Goal: Task Accomplishment & Management: Manage account settings

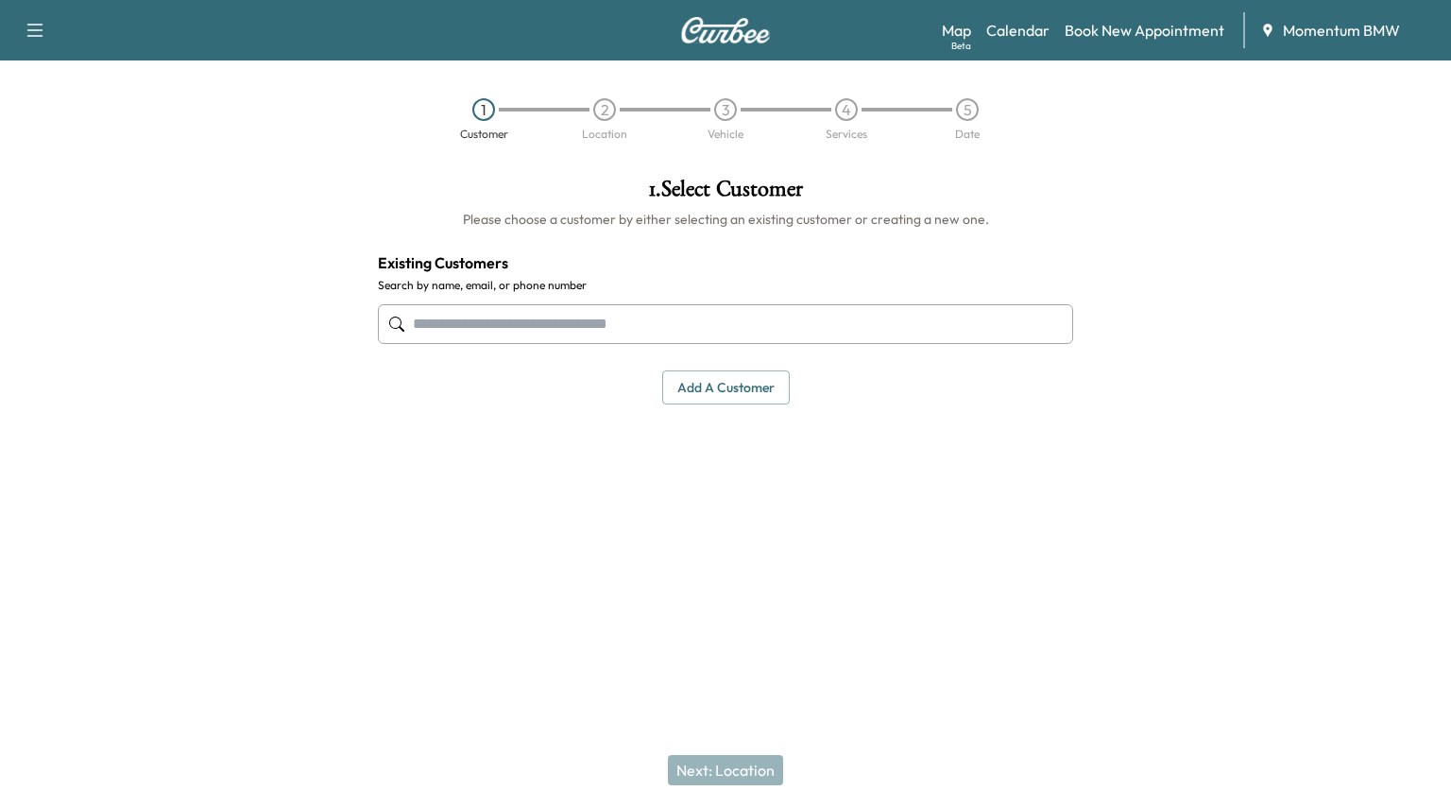
click at [1009, 31] on link "Calendar" at bounding box center [1017, 30] width 63 height 23
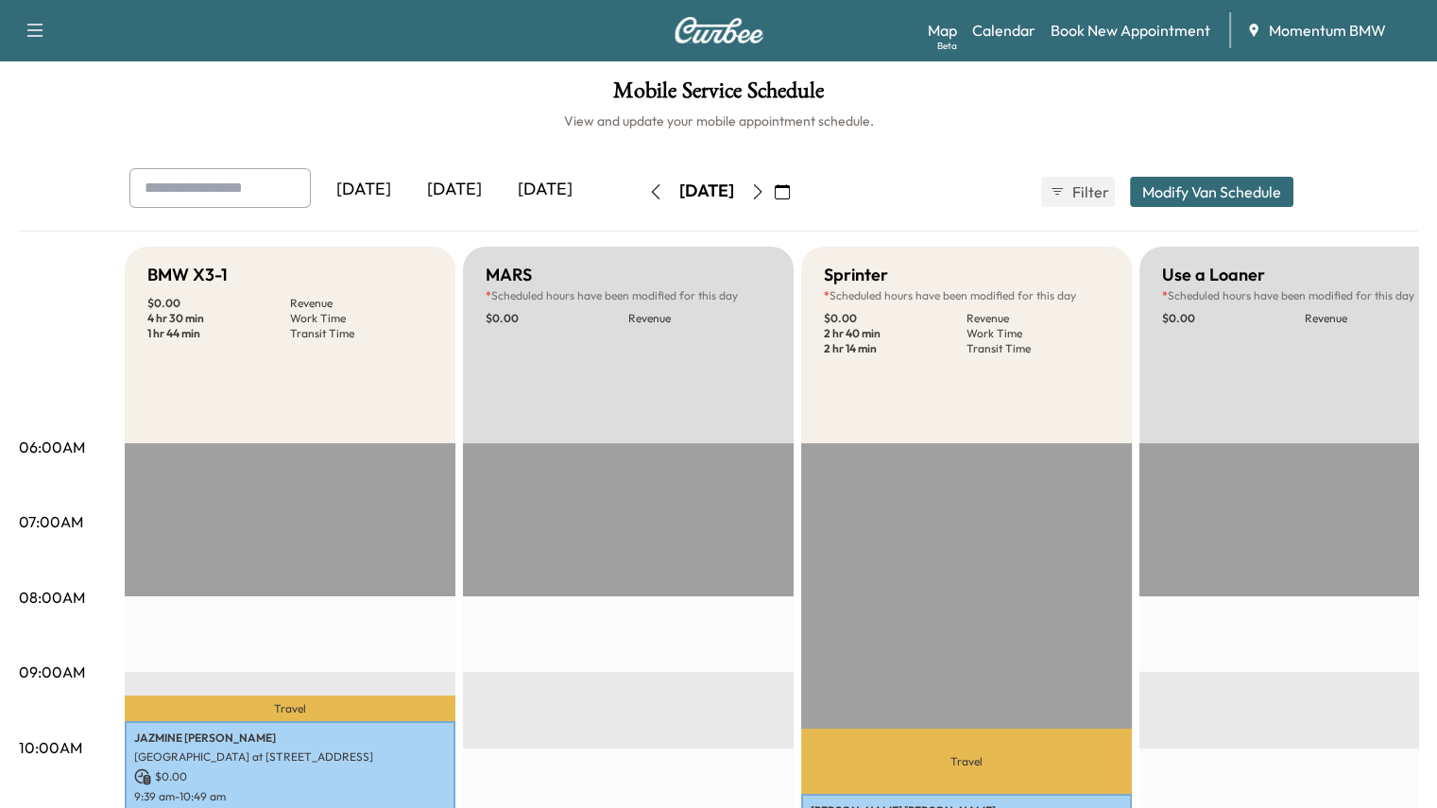
click at [765, 192] on icon "button" at bounding box center [757, 191] width 15 height 15
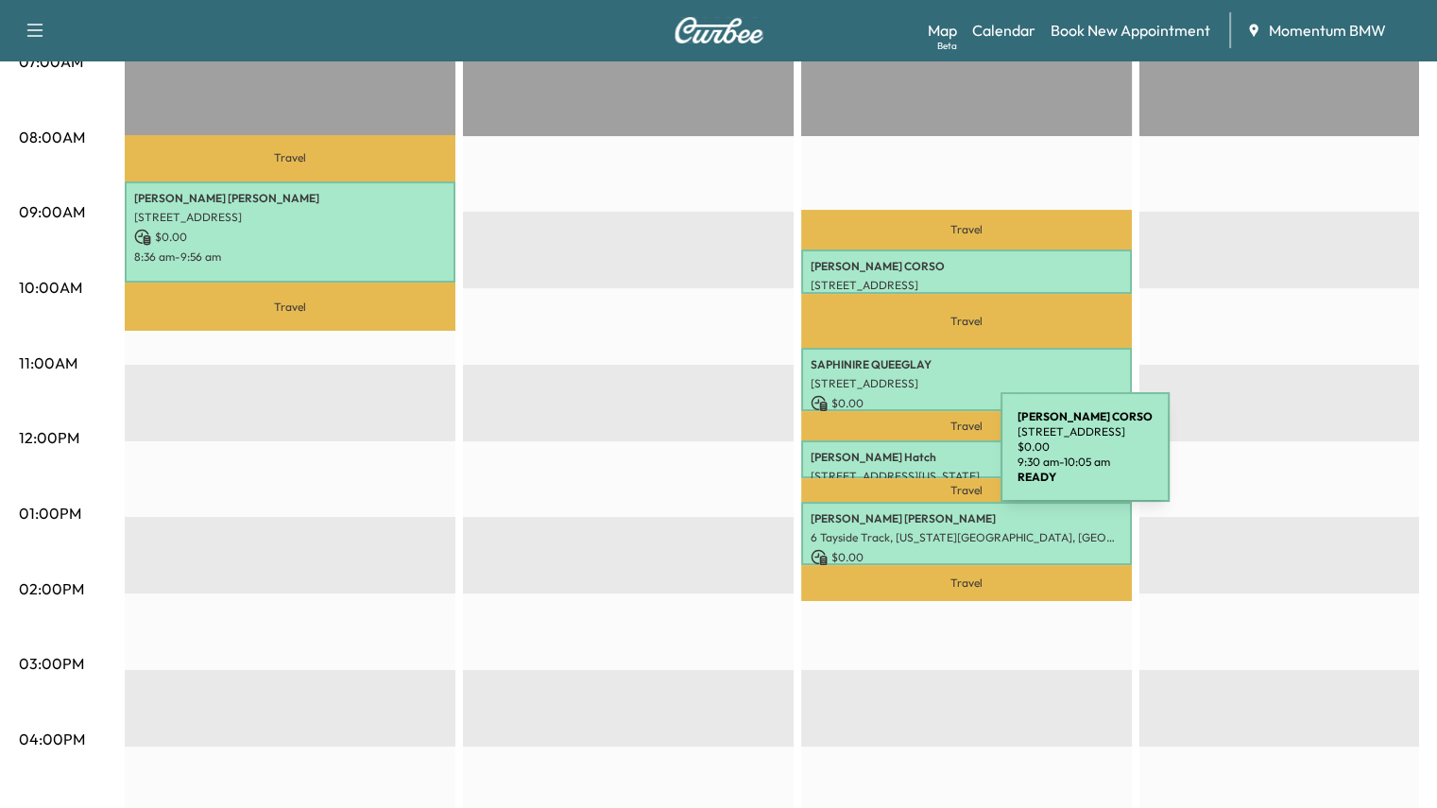
scroll to position [472, 0]
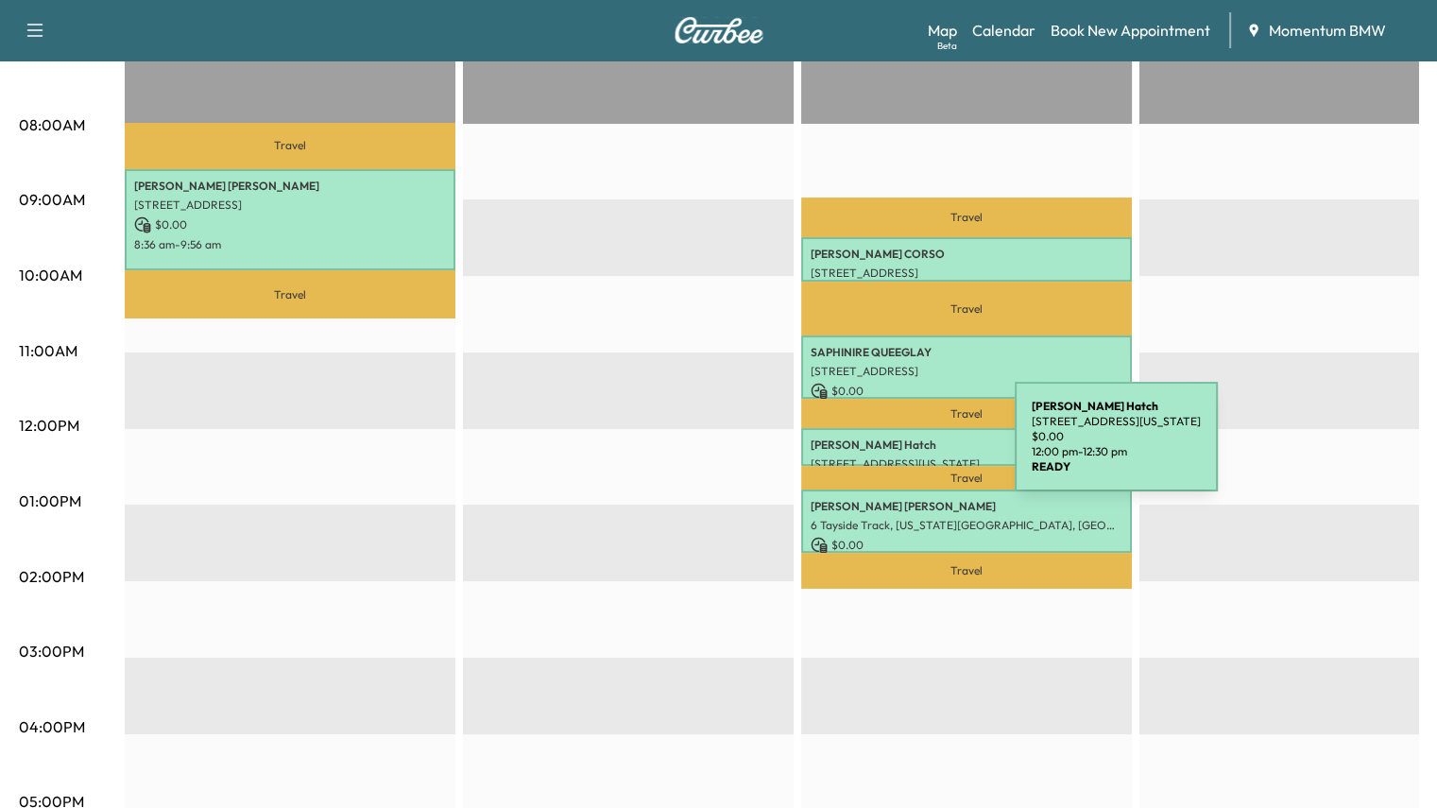
click at [873, 448] on div "[PERSON_NAME] [STREET_ADDRESS][US_STATE] $ 0.00 12:00 pm - 12:30 pm" at bounding box center [966, 447] width 331 height 38
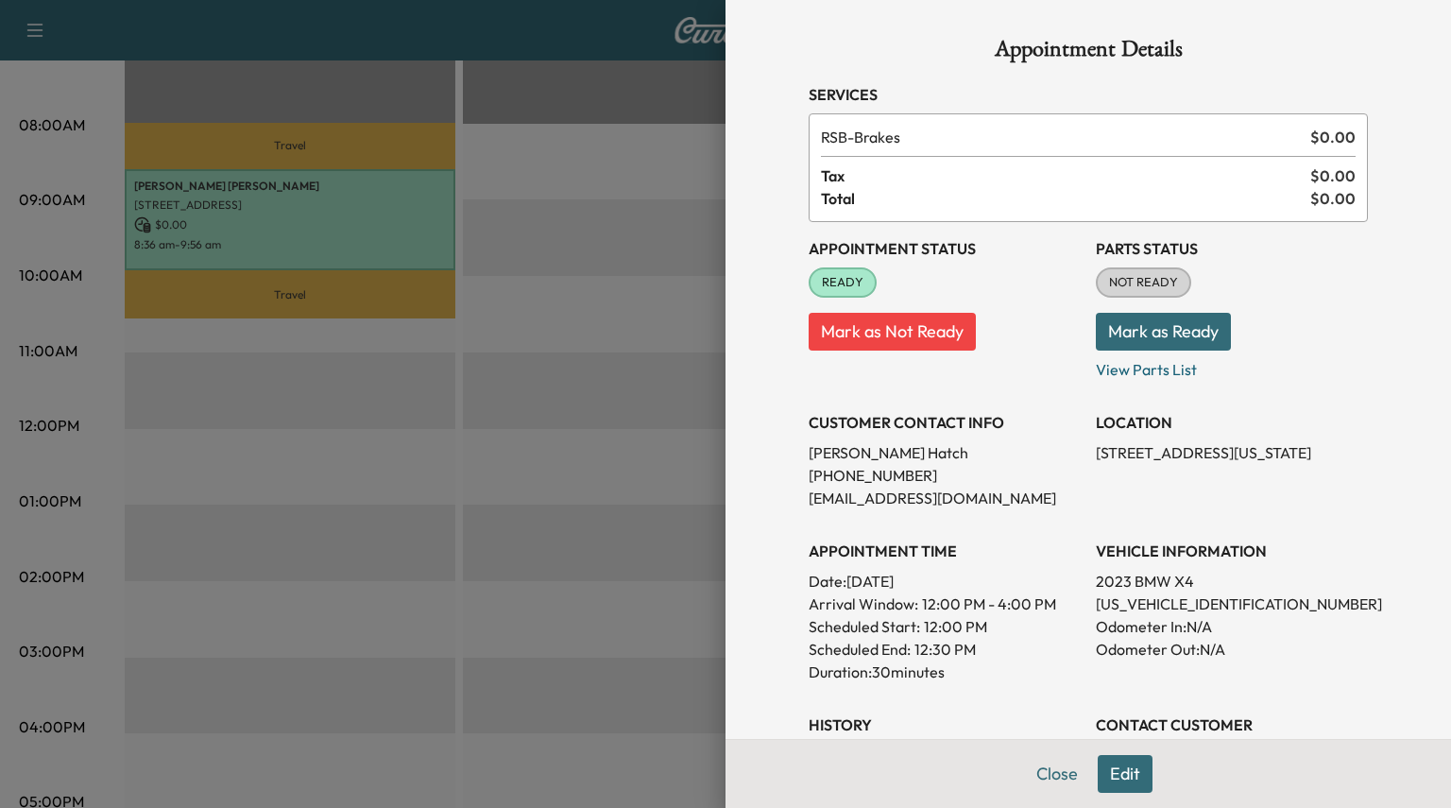
click at [1108, 781] on button "Edit" at bounding box center [1125, 774] width 55 height 38
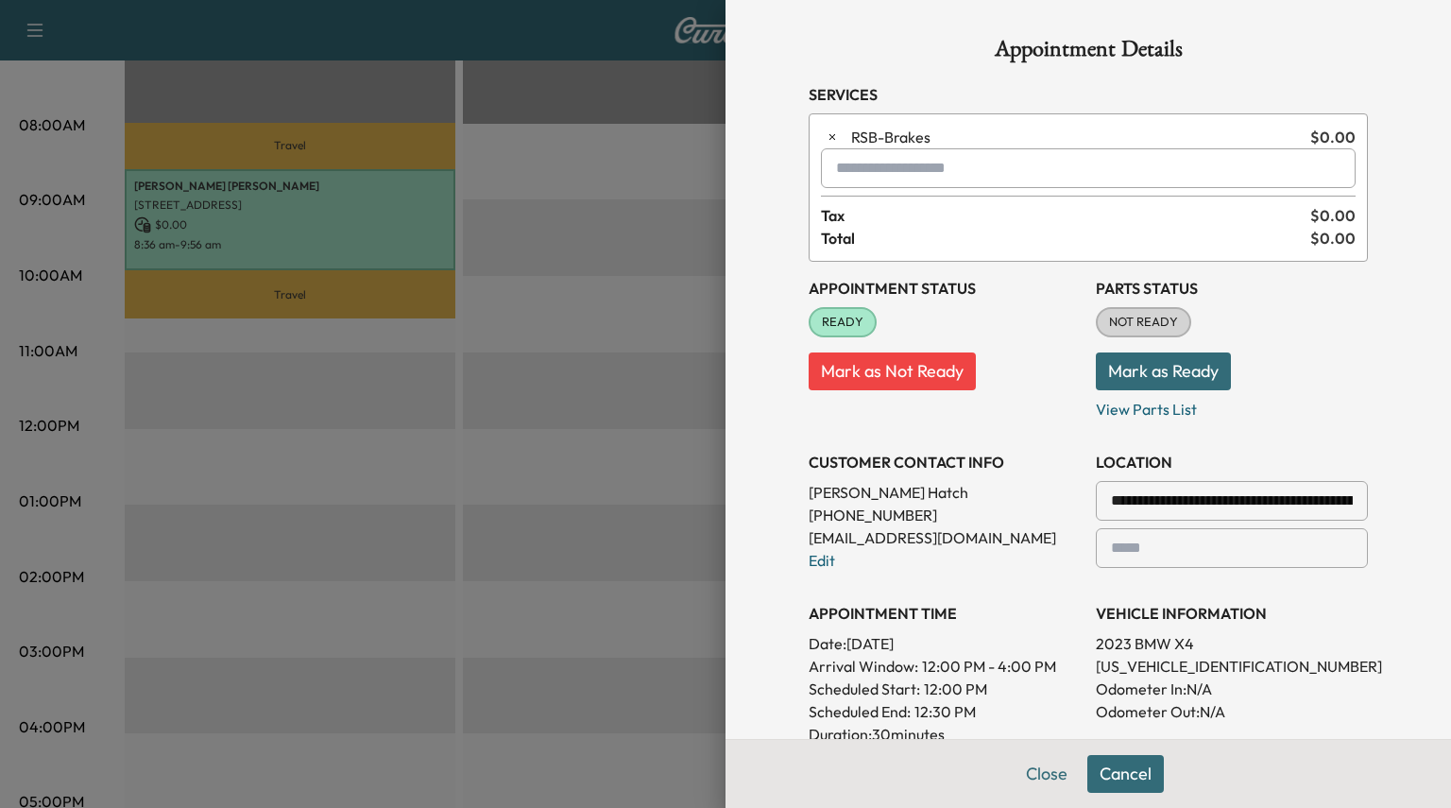
click at [899, 168] on input "text" at bounding box center [1088, 168] width 535 height 40
type input "*"
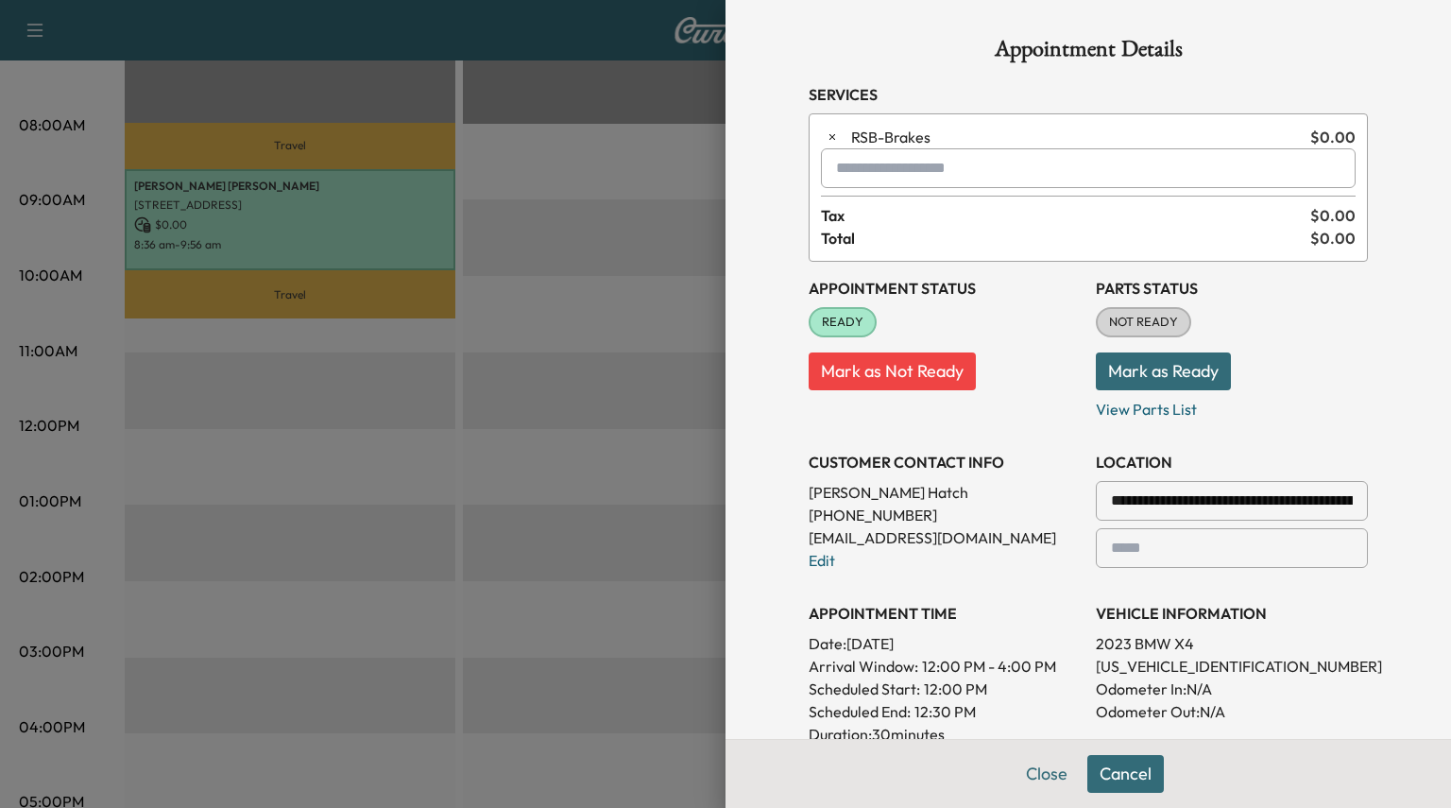
click at [826, 140] on icon "button" at bounding box center [832, 136] width 13 height 13
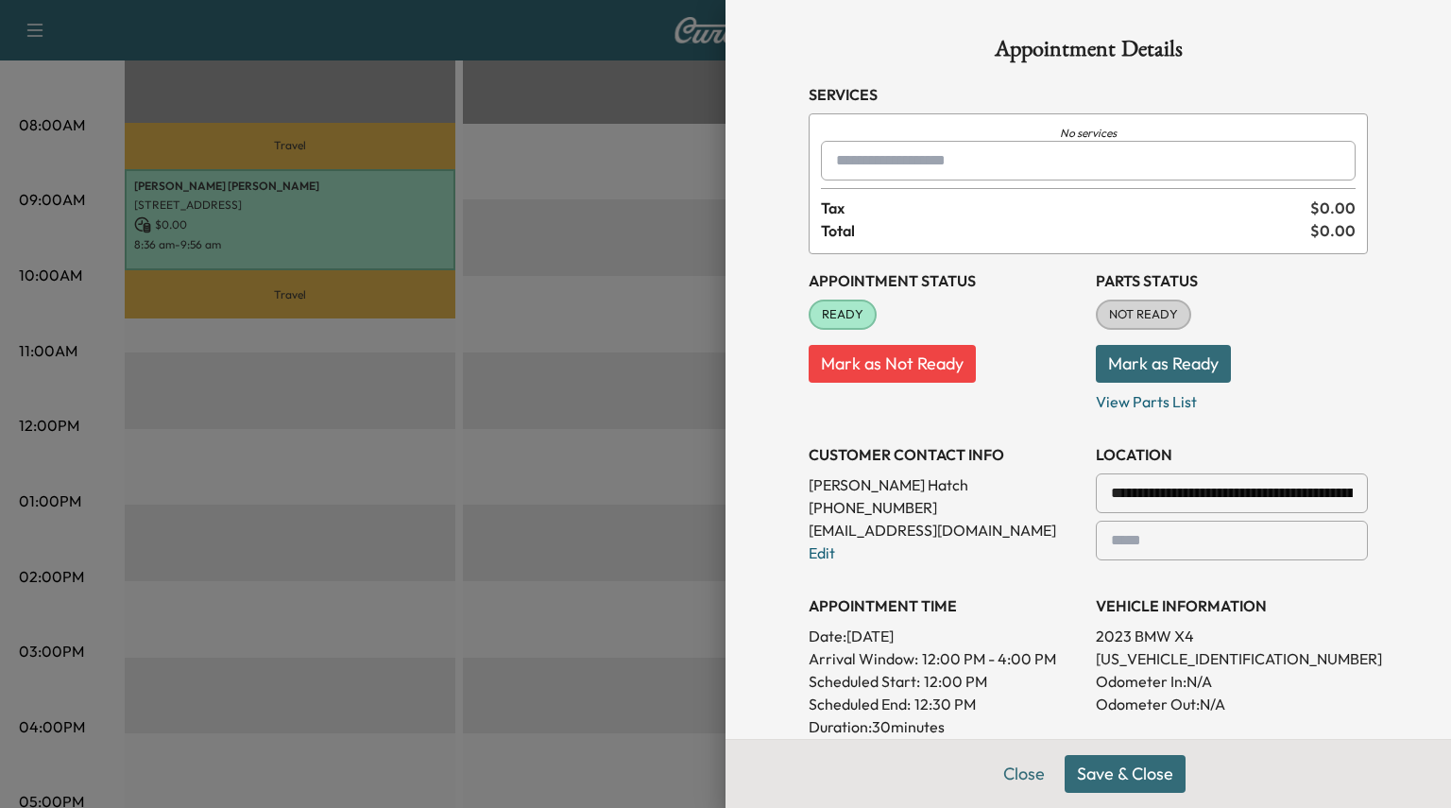
click at [854, 162] on input "text" at bounding box center [1088, 161] width 535 height 40
click at [905, 203] on p "RSB - Brakes" at bounding box center [1016, 209] width 403 height 26
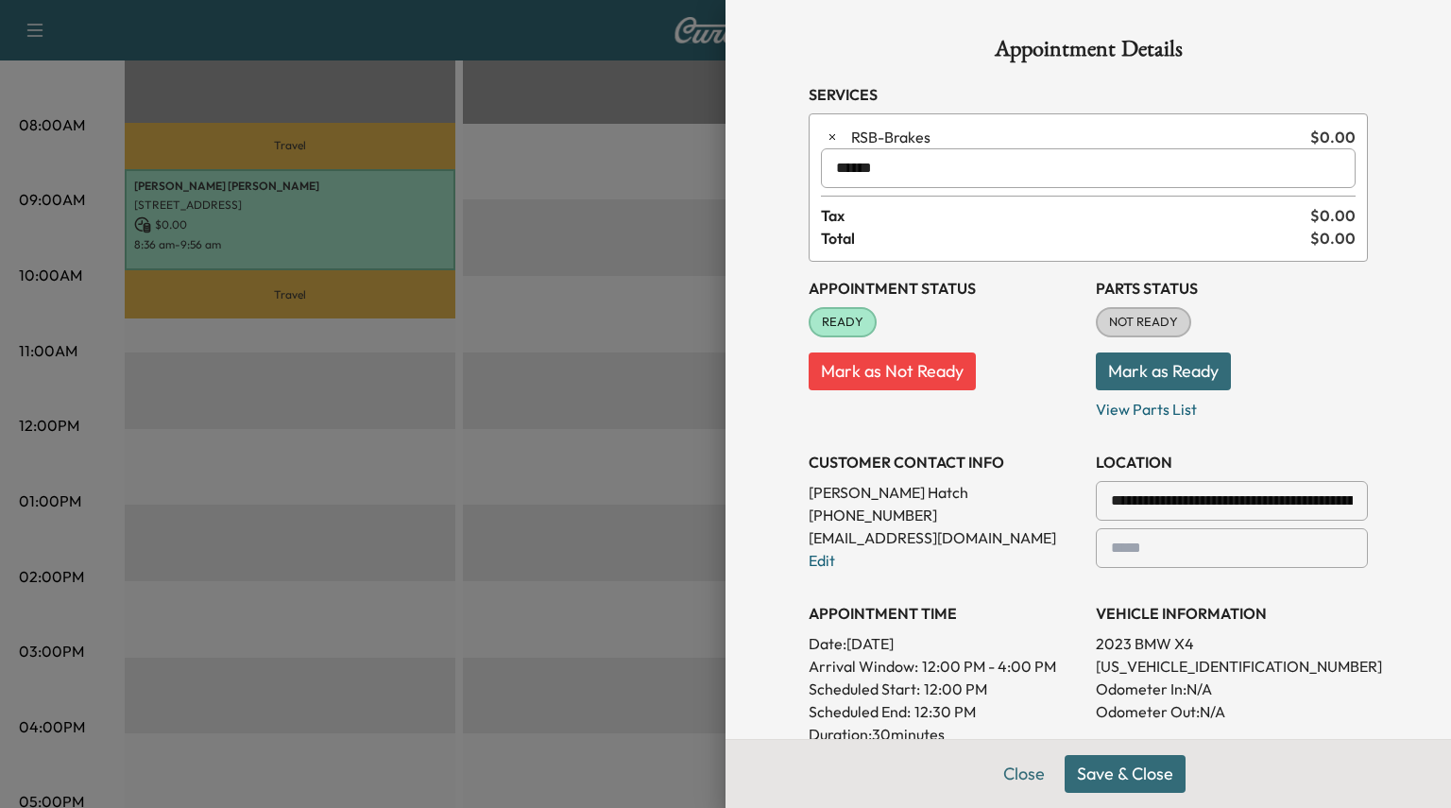
type input "******"
click at [1137, 368] on button "Mark as Ready" at bounding box center [1163, 371] width 135 height 38
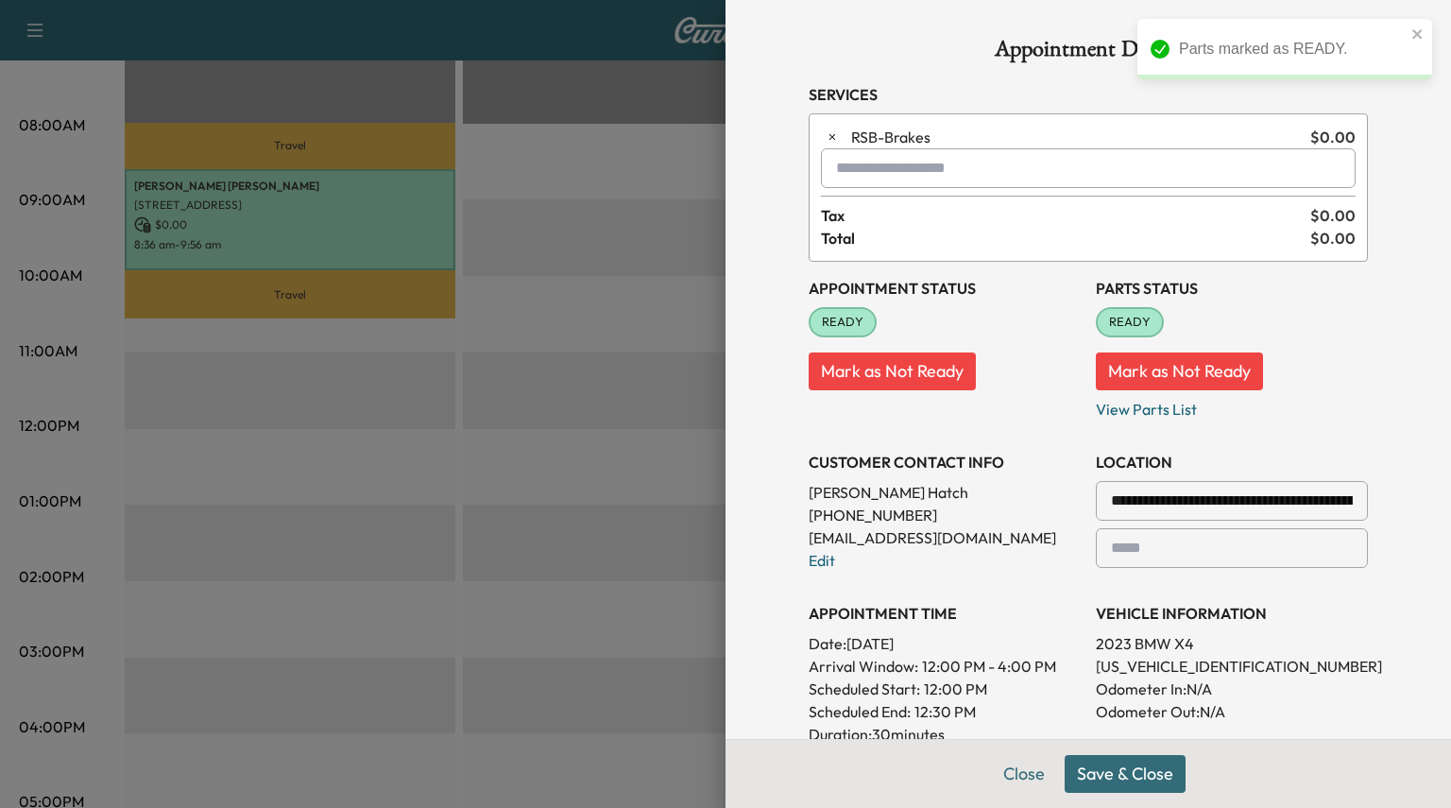
click at [1130, 769] on button "Save & Close" at bounding box center [1125, 774] width 121 height 38
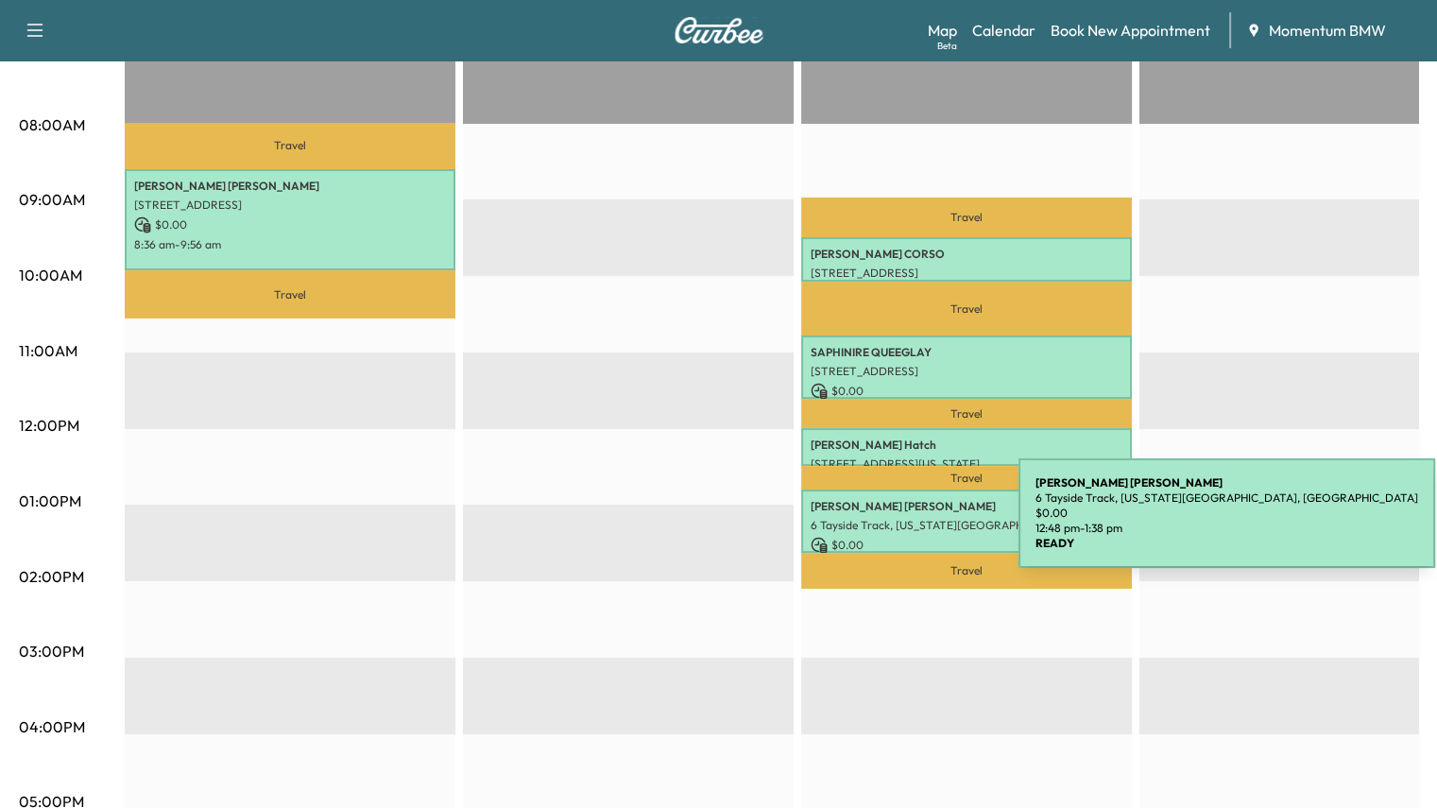
click at [877, 523] on p "6 Tayside Track, [US_STATE][GEOGRAPHIC_DATA], [GEOGRAPHIC_DATA]" at bounding box center [967, 525] width 312 height 15
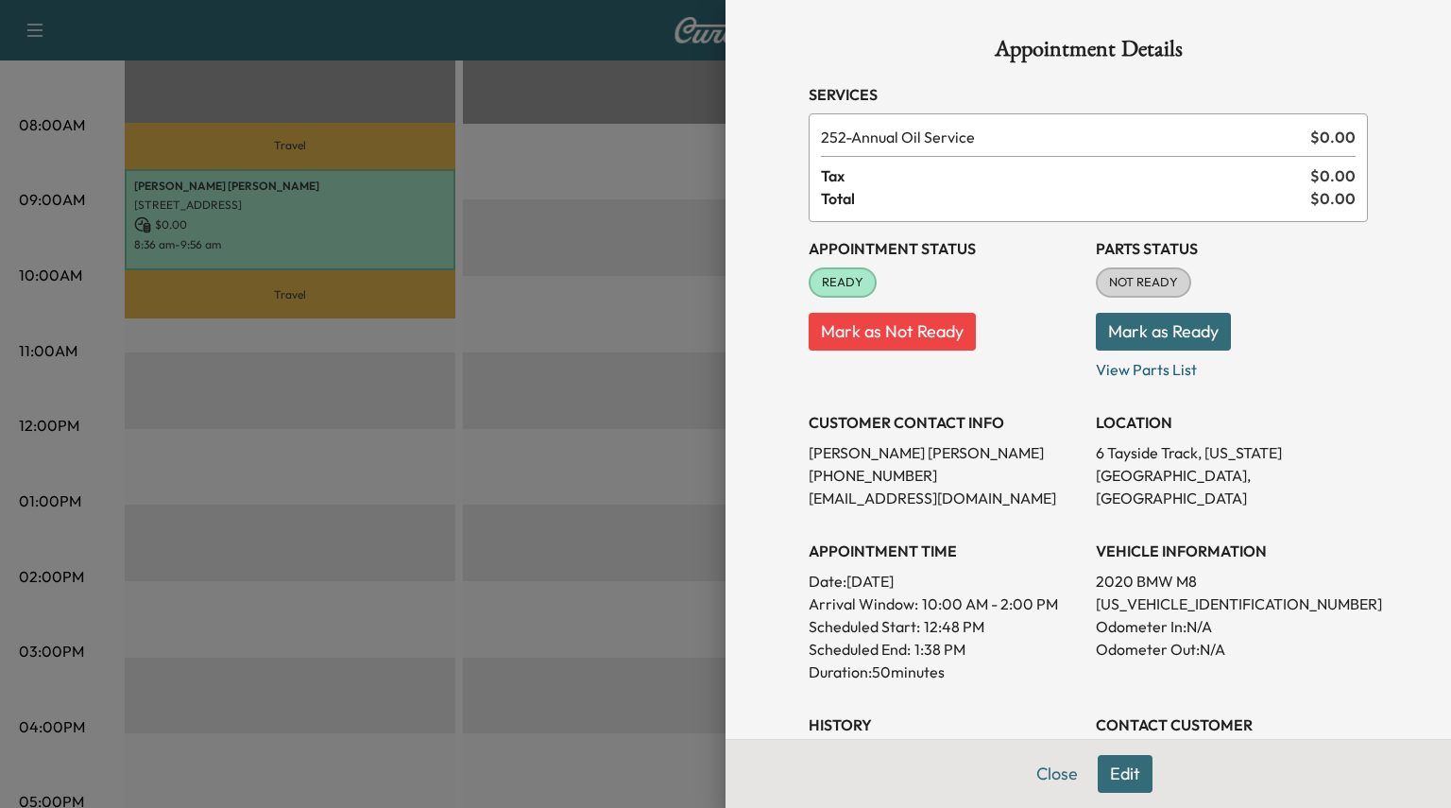
click at [1111, 778] on button "Edit" at bounding box center [1125, 774] width 55 height 38
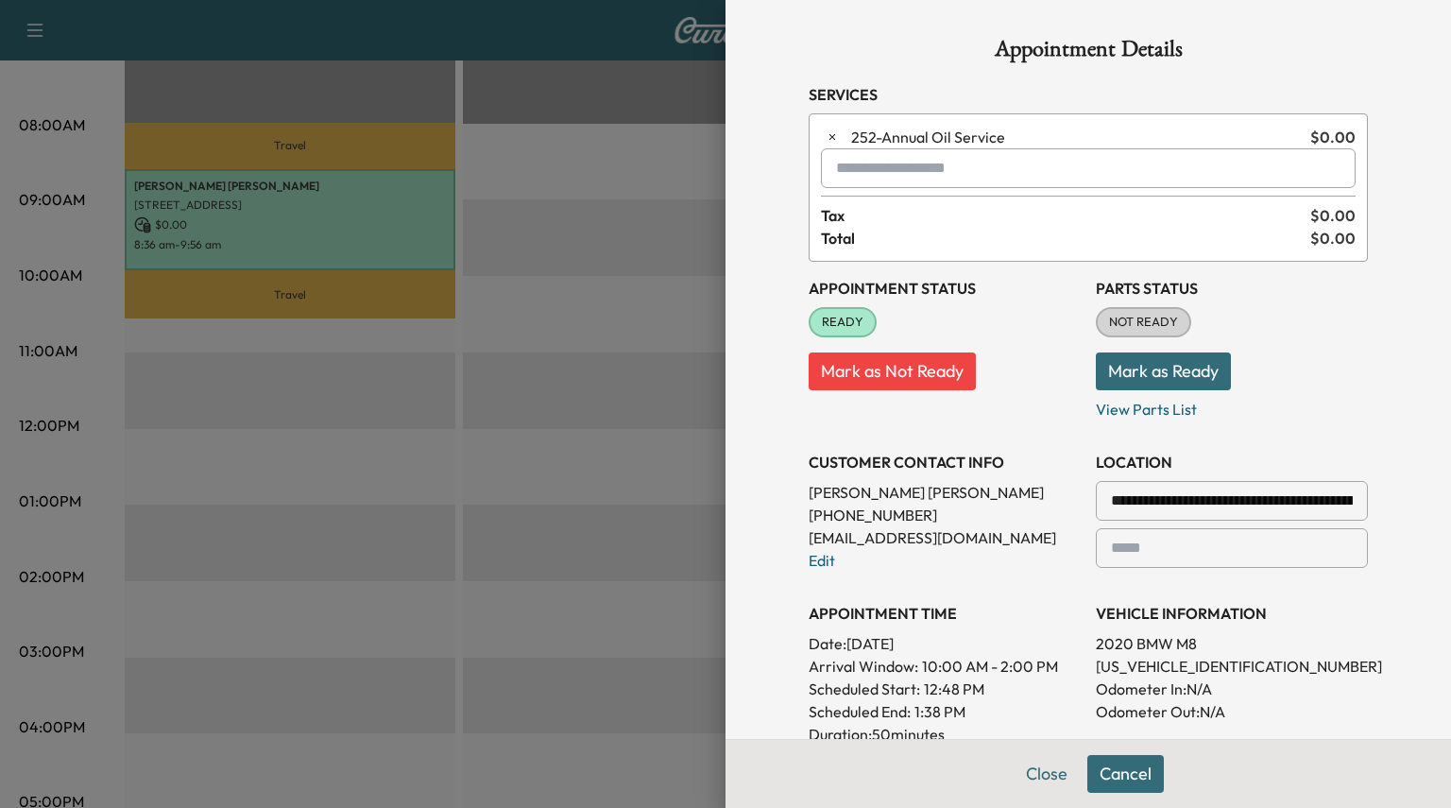
click at [877, 175] on input "text" at bounding box center [1088, 168] width 535 height 40
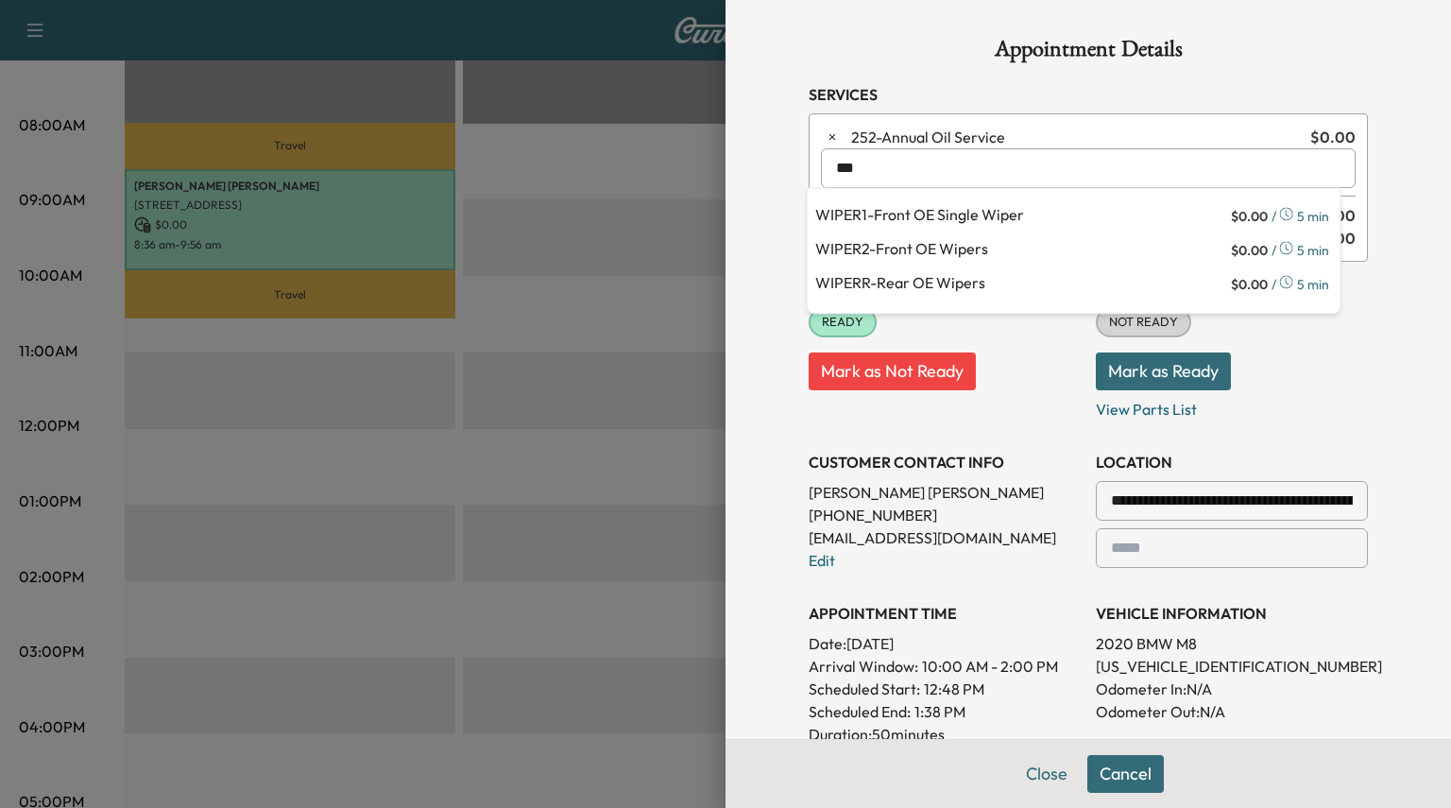
click at [926, 247] on p "WIPER2 - Front OE Wipers" at bounding box center [1021, 250] width 412 height 26
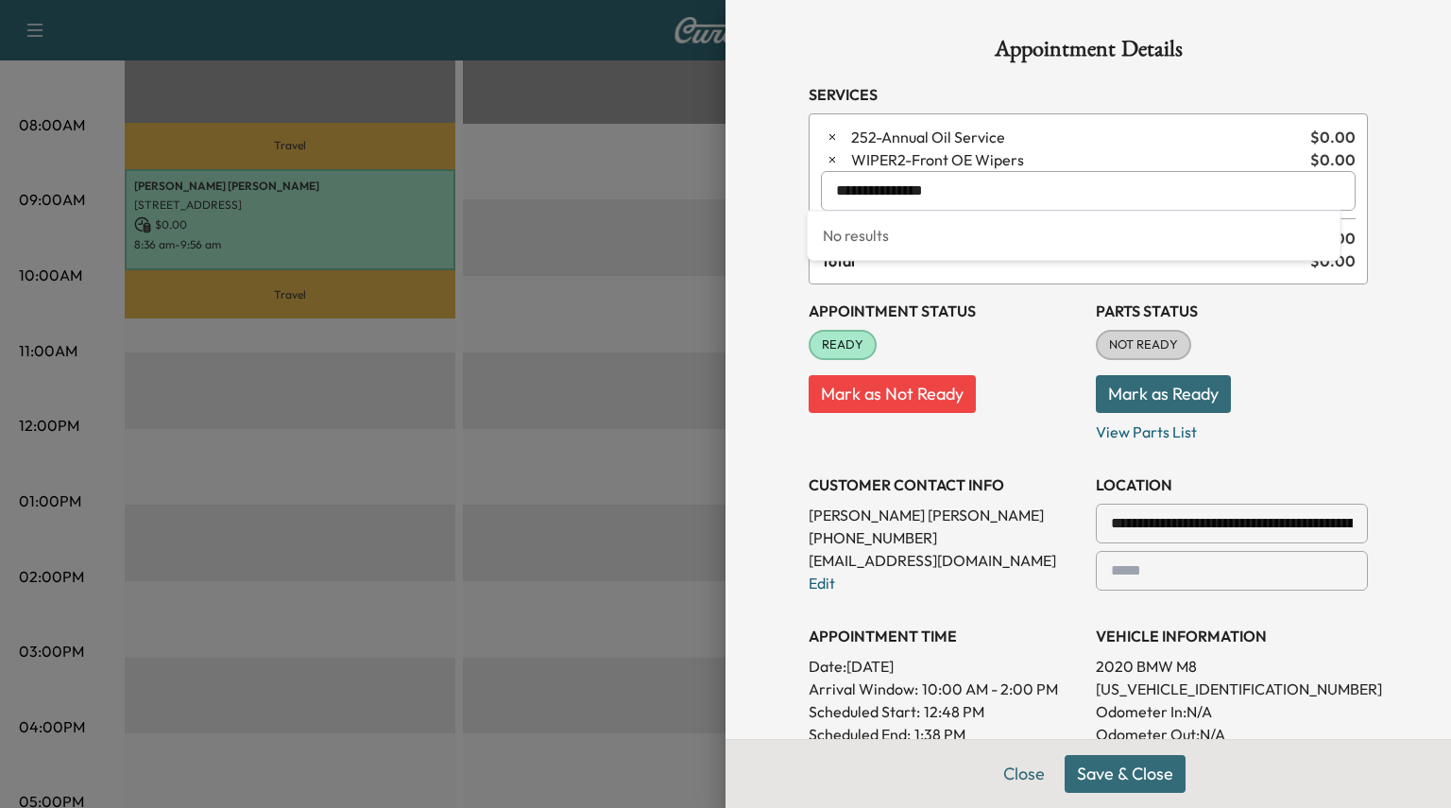
drag, startPoint x: 913, startPoint y: 186, endPoint x: 514, endPoint y: 150, distance: 400.3
click at [530, 147] on div "**********" at bounding box center [725, 404] width 1451 height 808
click at [871, 235] on p "BGCSSM - Coolant Fluid Exchange" at bounding box center [1016, 239] width 403 height 26
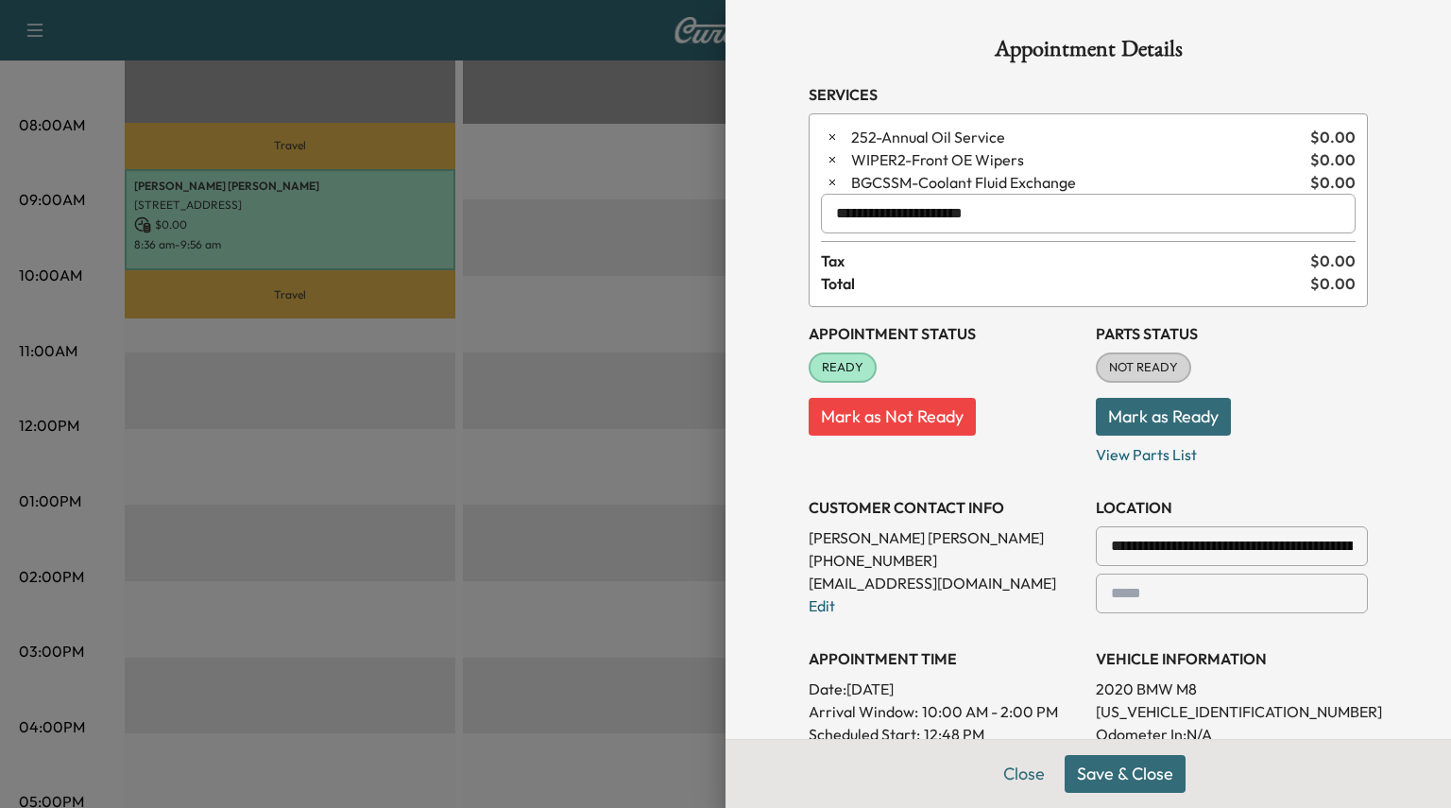
type input "**********"
click at [1104, 783] on button "Save & Close" at bounding box center [1125, 774] width 121 height 38
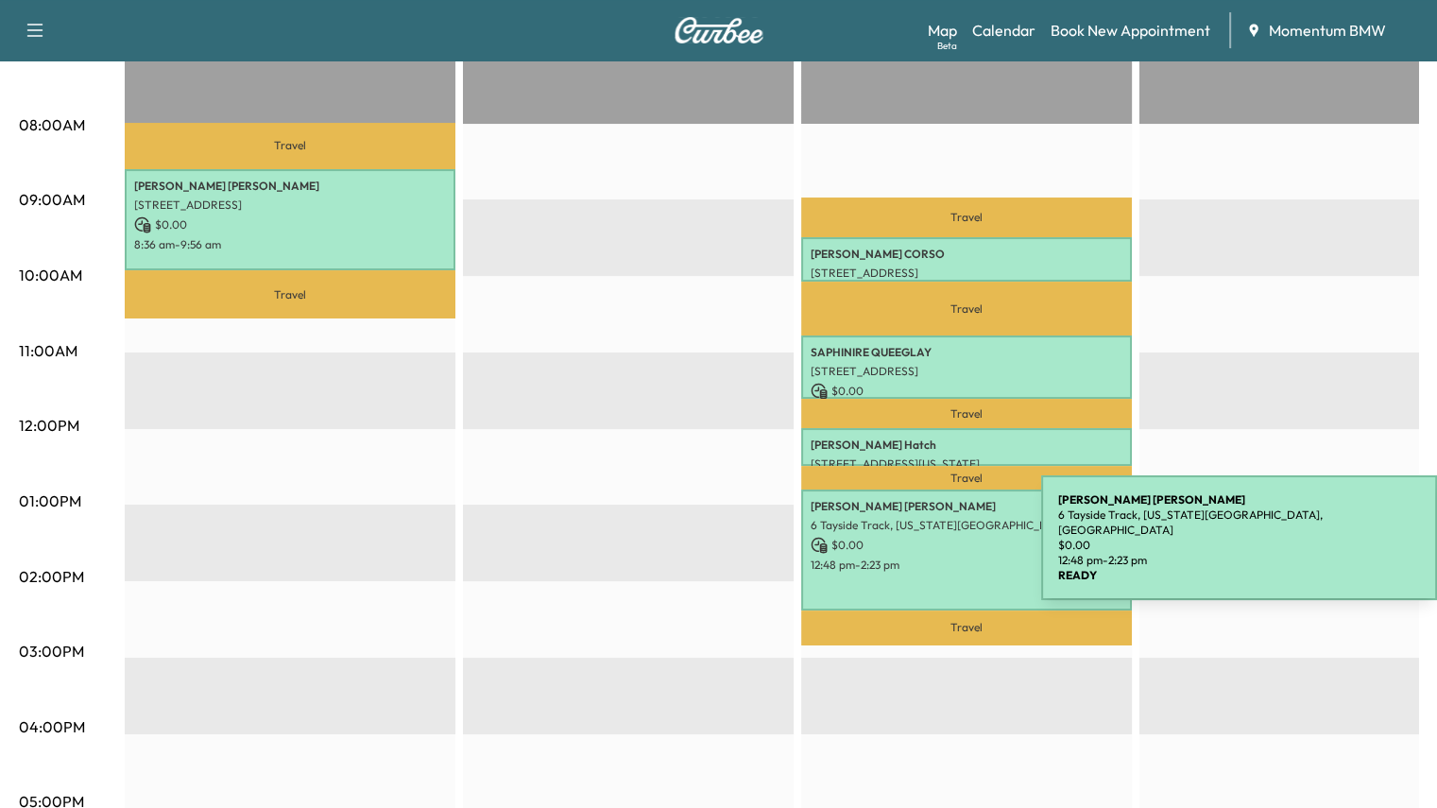
click at [901, 541] on p "$ 0.00" at bounding box center [967, 545] width 312 height 17
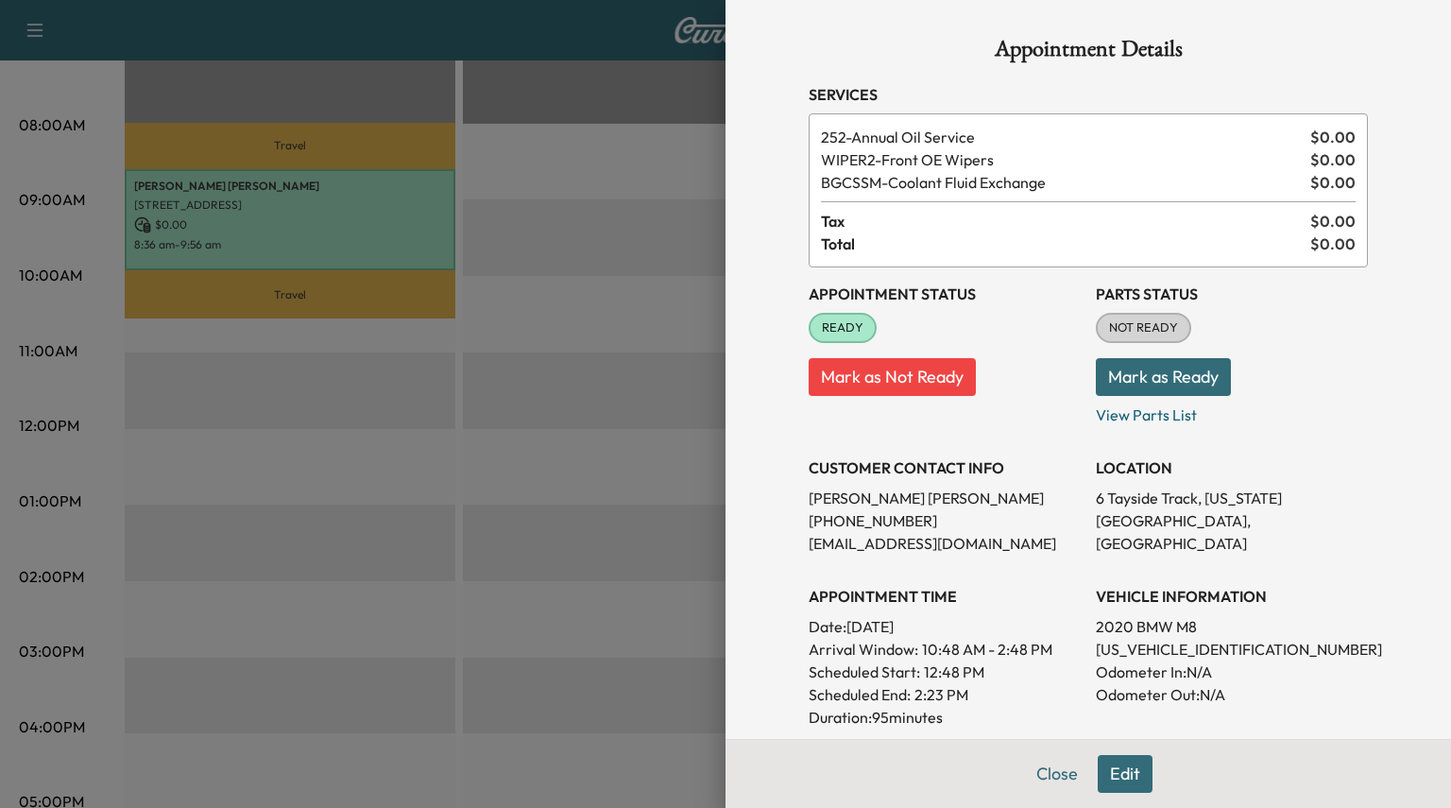
click at [1139, 380] on button "Mark as Ready" at bounding box center [1163, 377] width 135 height 38
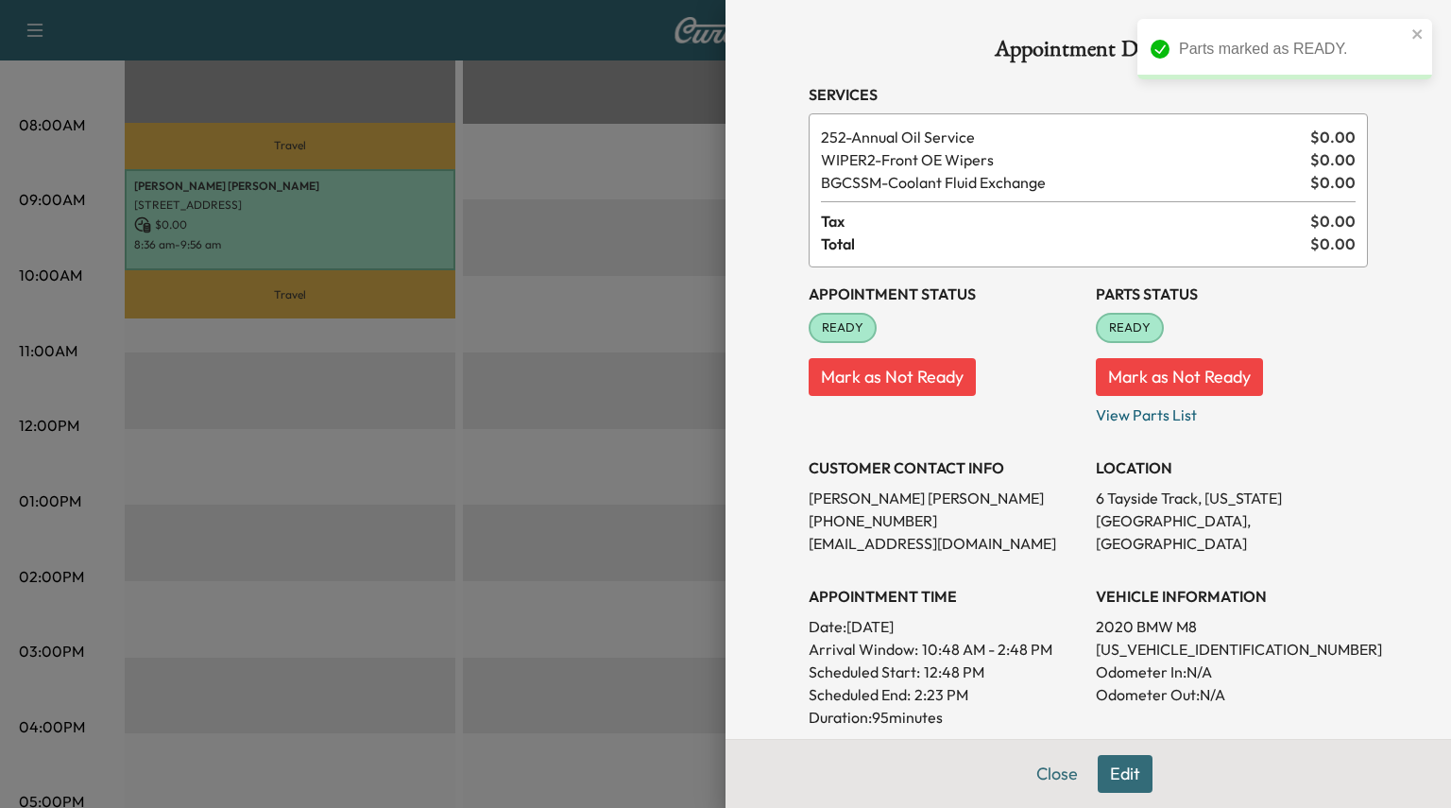
click at [1052, 778] on button "Close" at bounding box center [1057, 774] width 66 height 38
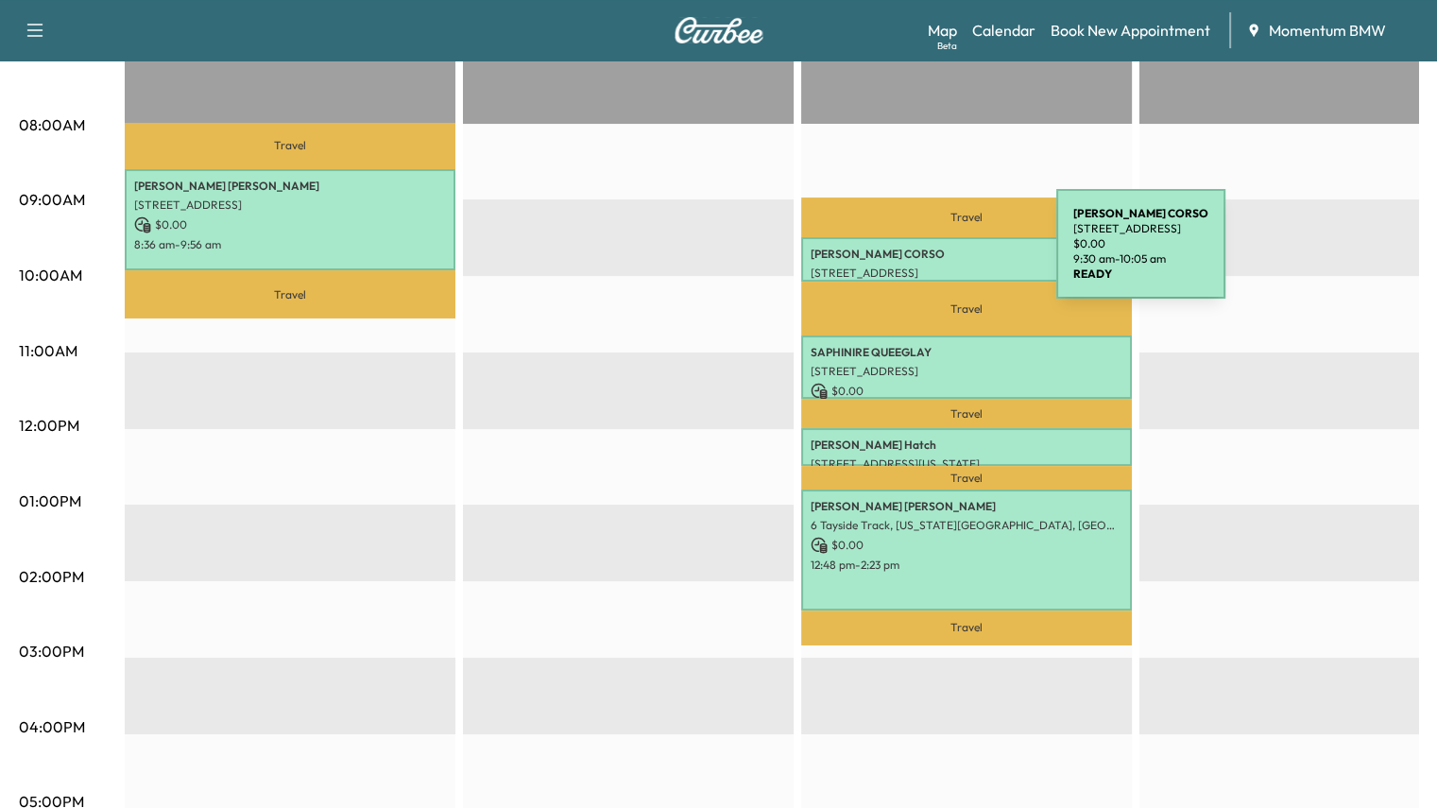
click at [915, 255] on p "[PERSON_NAME]" at bounding box center [967, 254] width 312 height 15
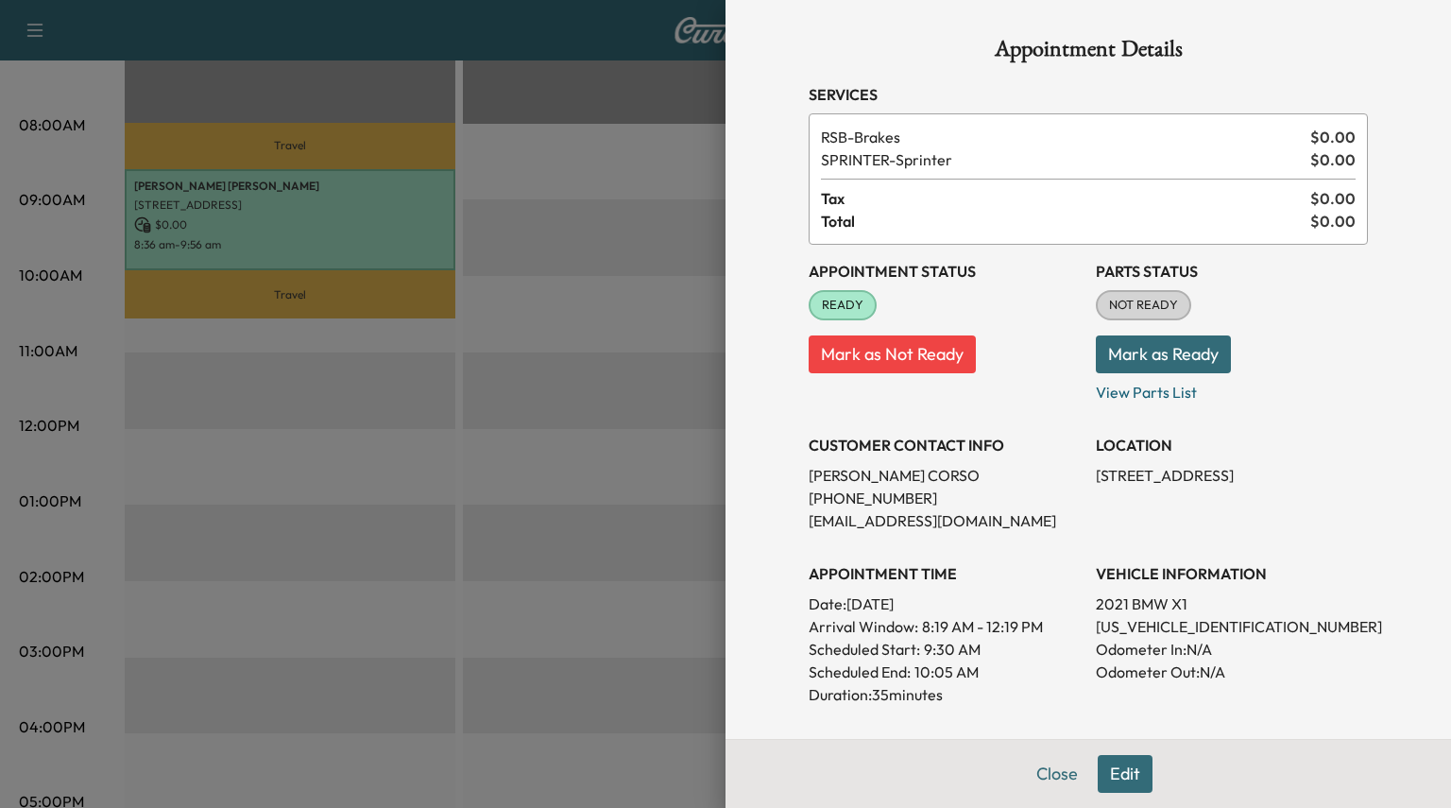
click at [1134, 358] on button "Mark as Ready" at bounding box center [1163, 354] width 135 height 38
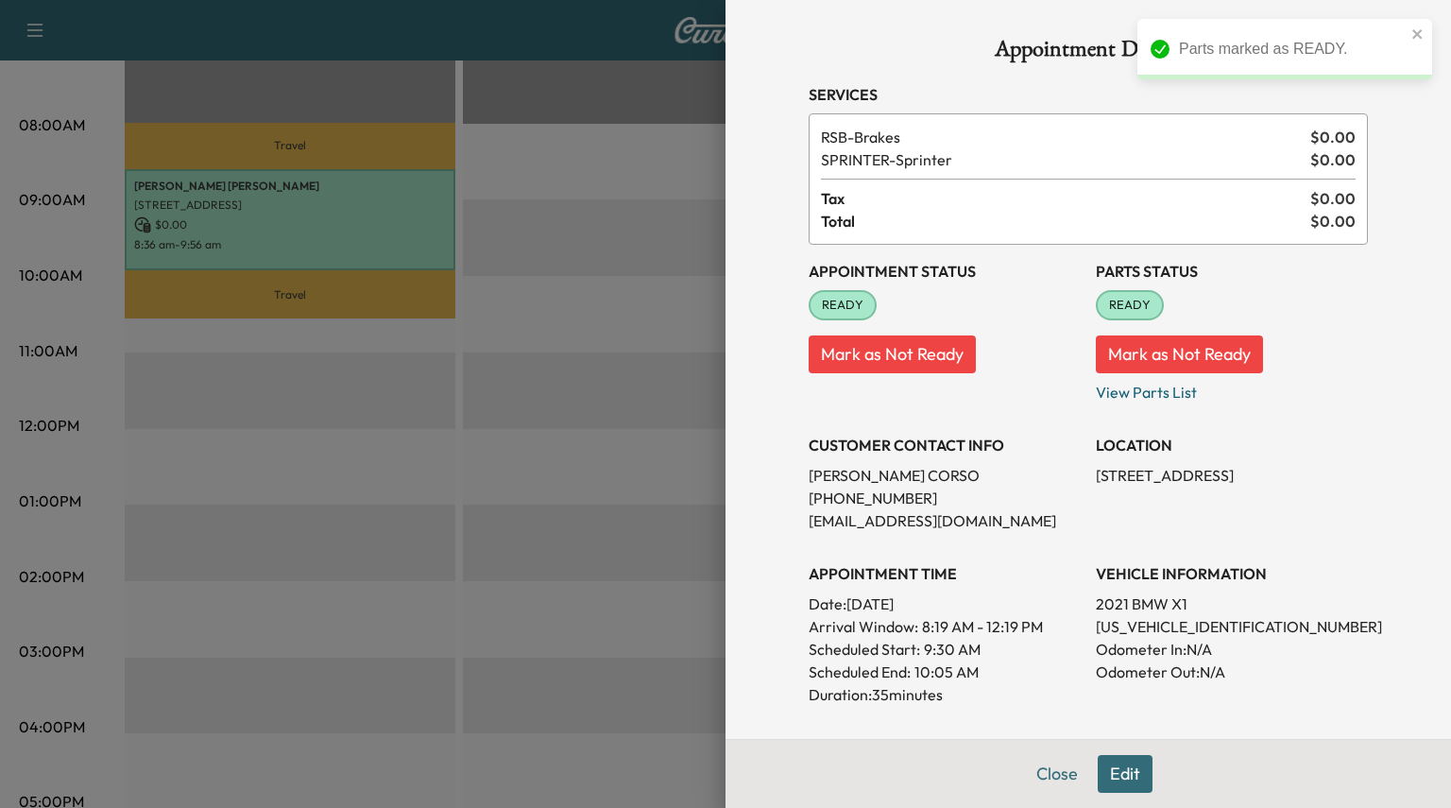
click at [1043, 763] on button "Close" at bounding box center [1057, 774] width 66 height 38
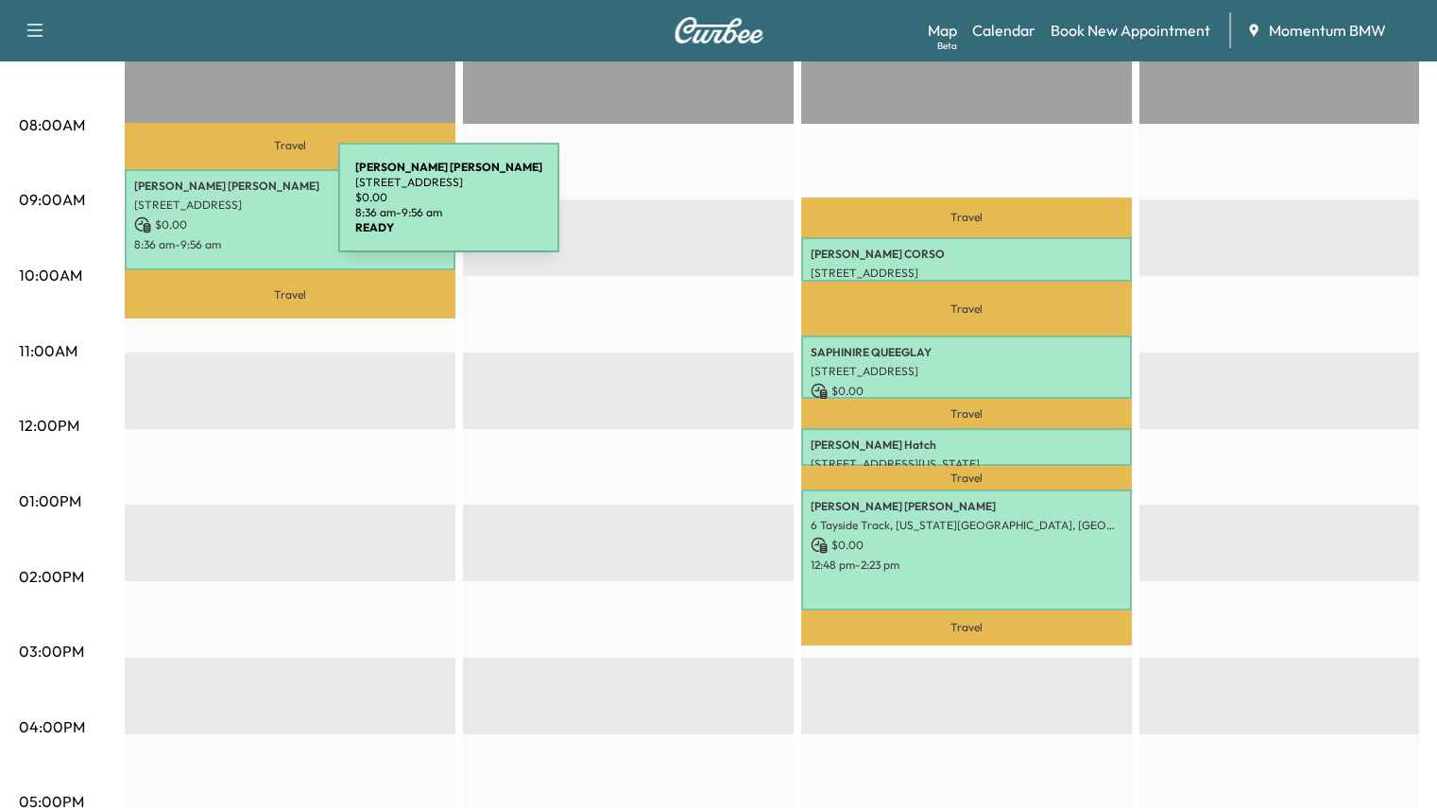
click at [197, 211] on div "[PERSON_NAME] [STREET_ADDRESS] $ 0.00 8:36 am - 9:56 am" at bounding box center [290, 220] width 331 height 102
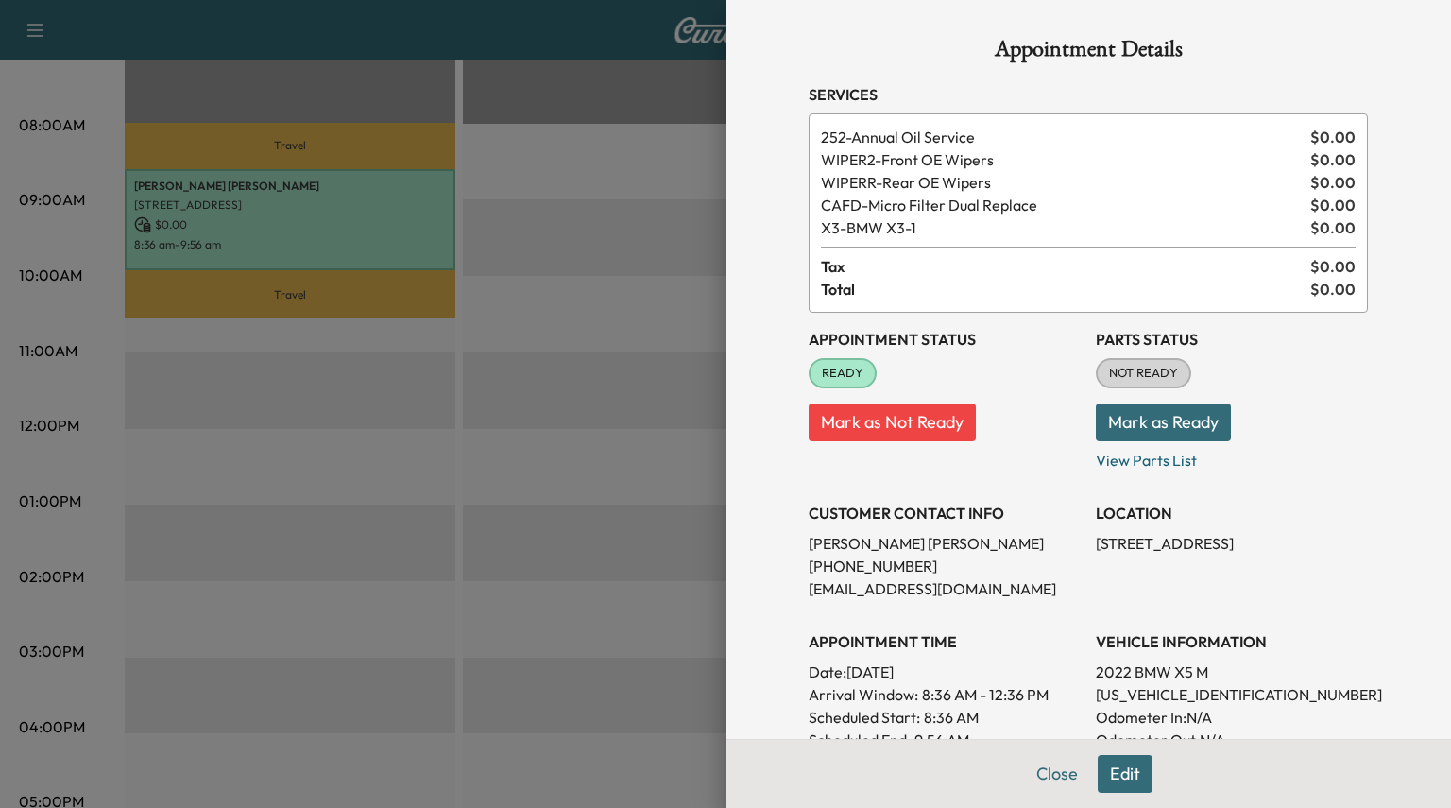
click at [1040, 769] on button "Close" at bounding box center [1057, 774] width 66 height 38
